Goal: Information Seeking & Learning: Find contact information

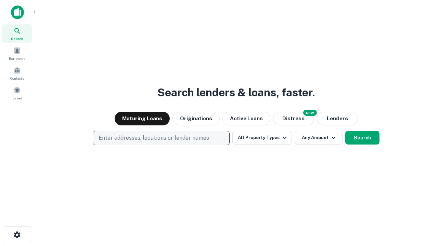
click at [161, 138] on p "Enter addresses, locations or lender names" at bounding box center [153, 138] width 110 height 8
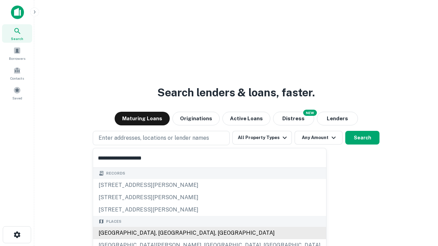
click at [163, 233] on div "Santa Monica, CA, USA" at bounding box center [209, 233] width 233 height 12
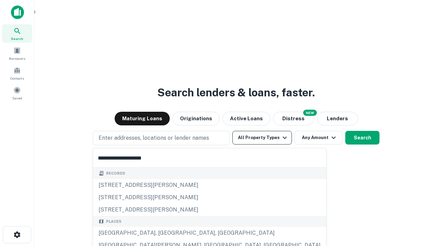
click at [262, 138] on button "All Property Types" at bounding box center [261, 138] width 59 height 14
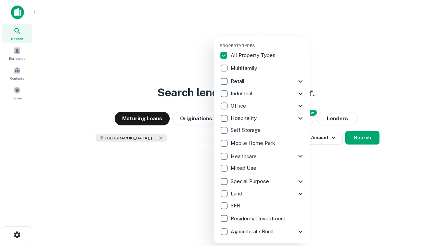
click at [267, 41] on button "button" at bounding box center [268, 41] width 96 height 0
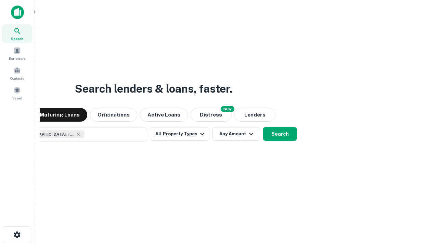
scroll to position [11, 0]
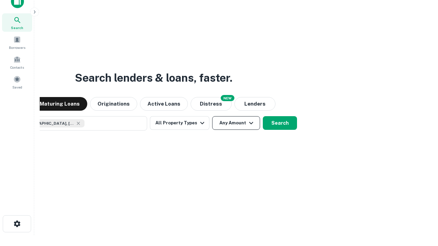
click at [212, 116] on button "Any Amount" at bounding box center [236, 123] width 48 height 14
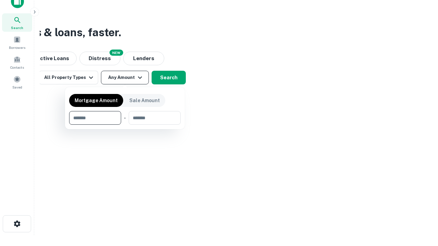
type input "*******"
click at [125, 125] on button "button" at bounding box center [124, 125] width 111 height 0
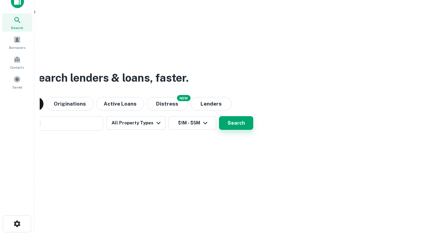
click at [219, 116] on button "Search" at bounding box center [236, 123] width 34 height 14
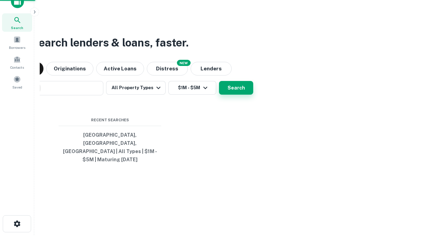
scroll to position [22, 194]
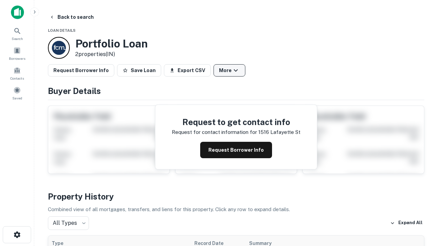
click at [229, 70] on button "More" at bounding box center [229, 70] width 32 height 12
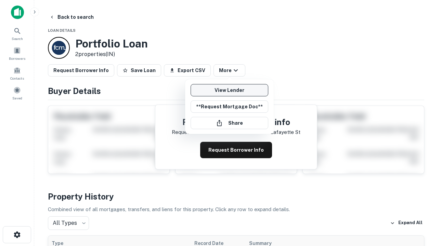
click at [229, 90] on link "View Lender" at bounding box center [229, 90] width 78 height 12
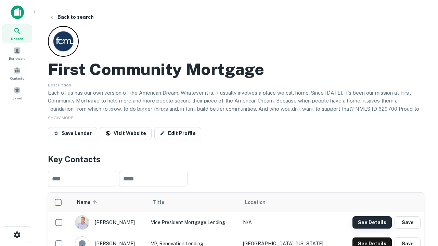
click at [372, 222] on button "See Details" at bounding box center [371, 222] width 39 height 12
click at [17, 235] on icon "button" at bounding box center [17, 235] width 8 height 8
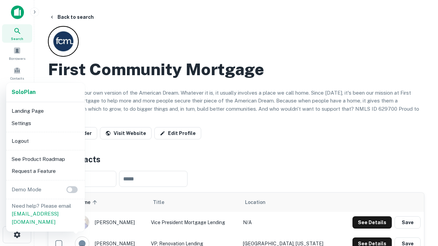
click at [45, 141] on li "Logout" at bounding box center [45, 141] width 73 height 12
